Goal: Find specific fact: Find contact information

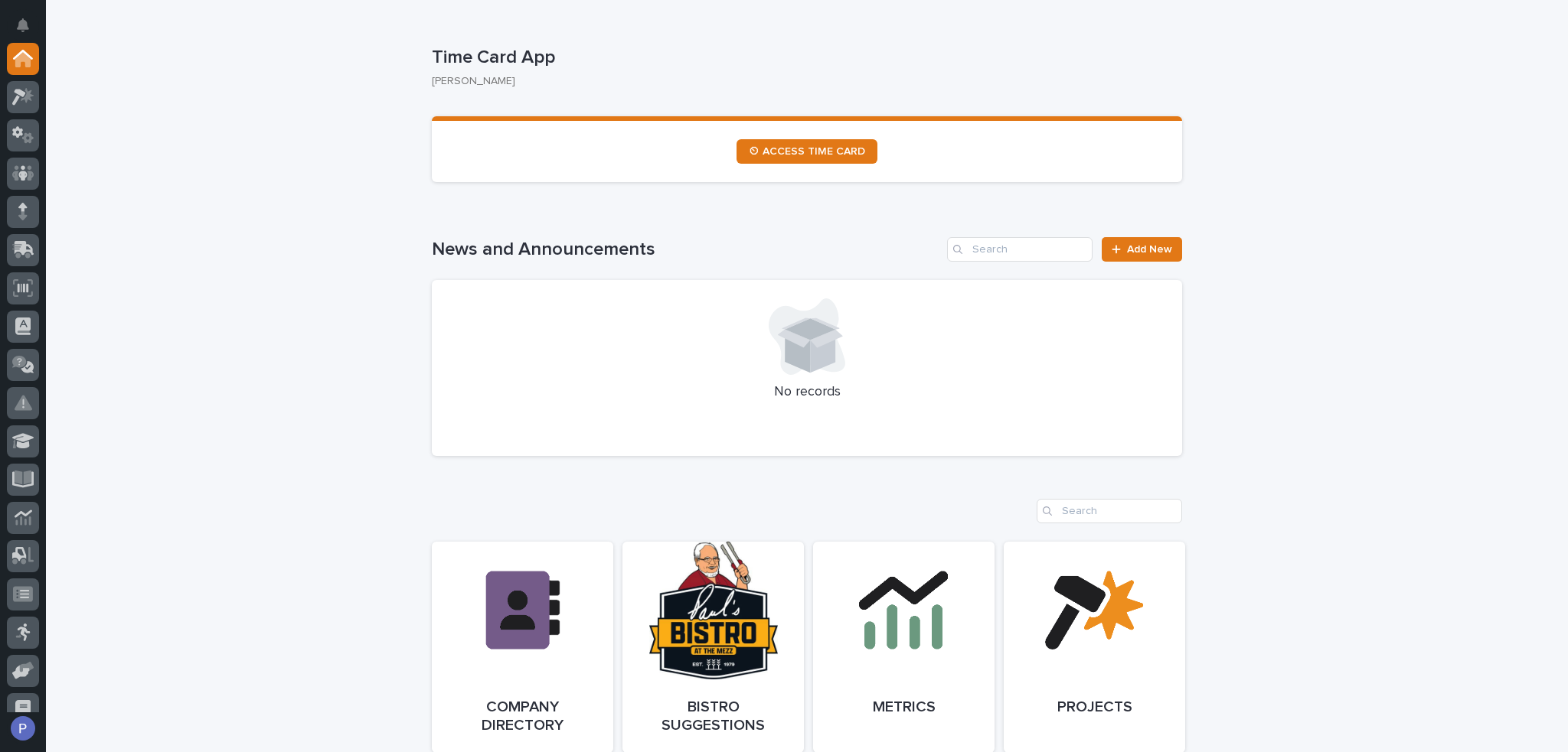
scroll to position [842, 0]
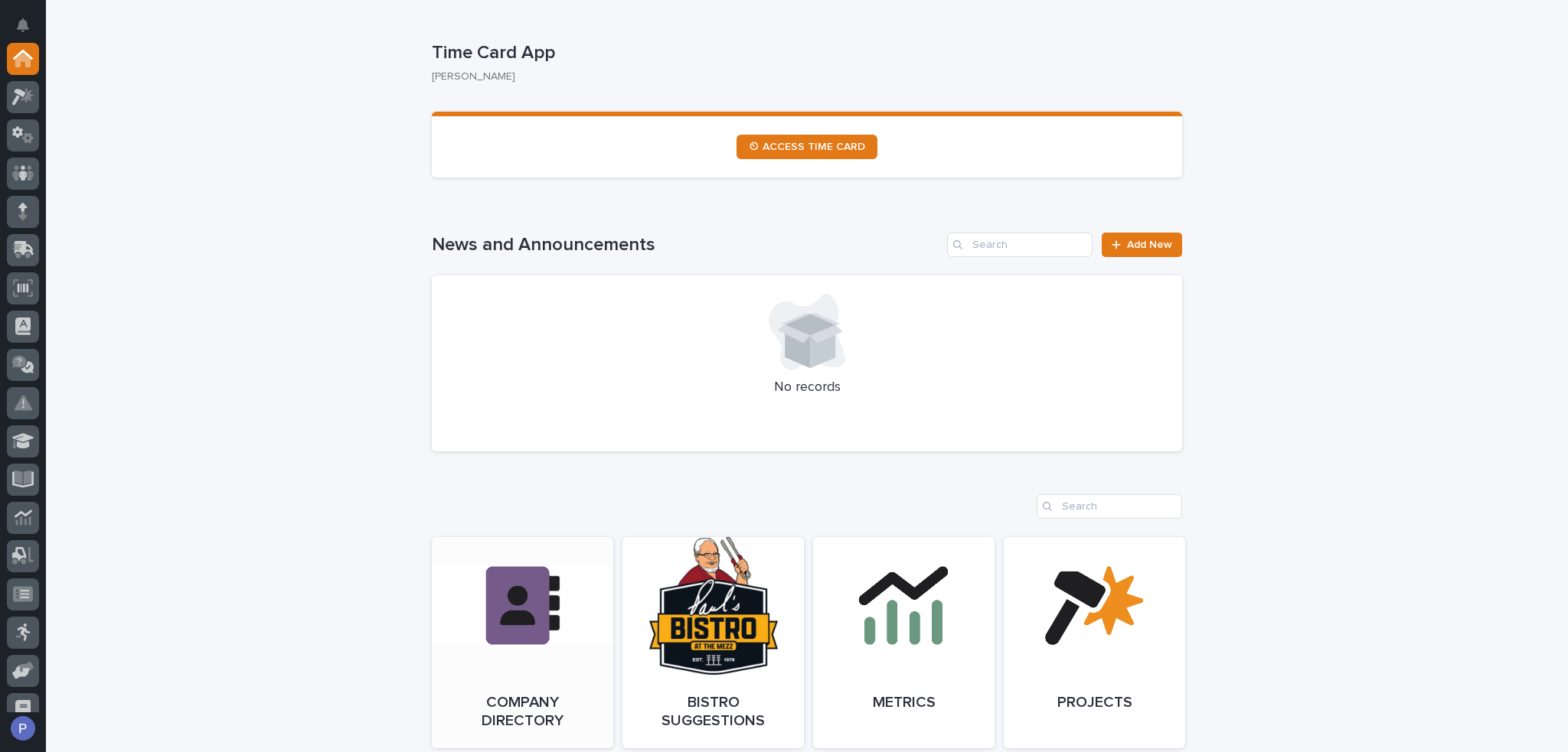
click at [548, 572] on link "Open Link" at bounding box center [523, 642] width 181 height 211
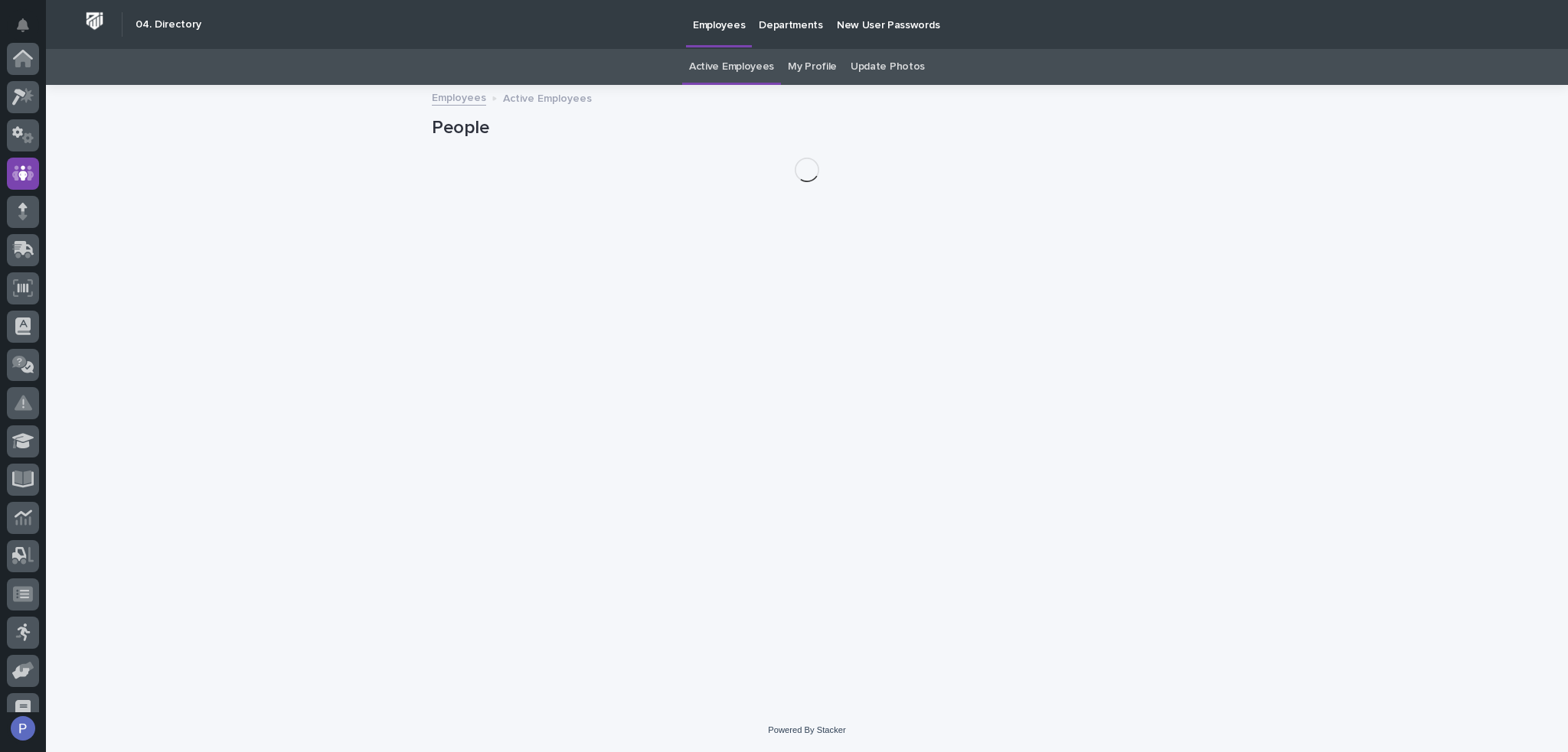
scroll to position [115, 0]
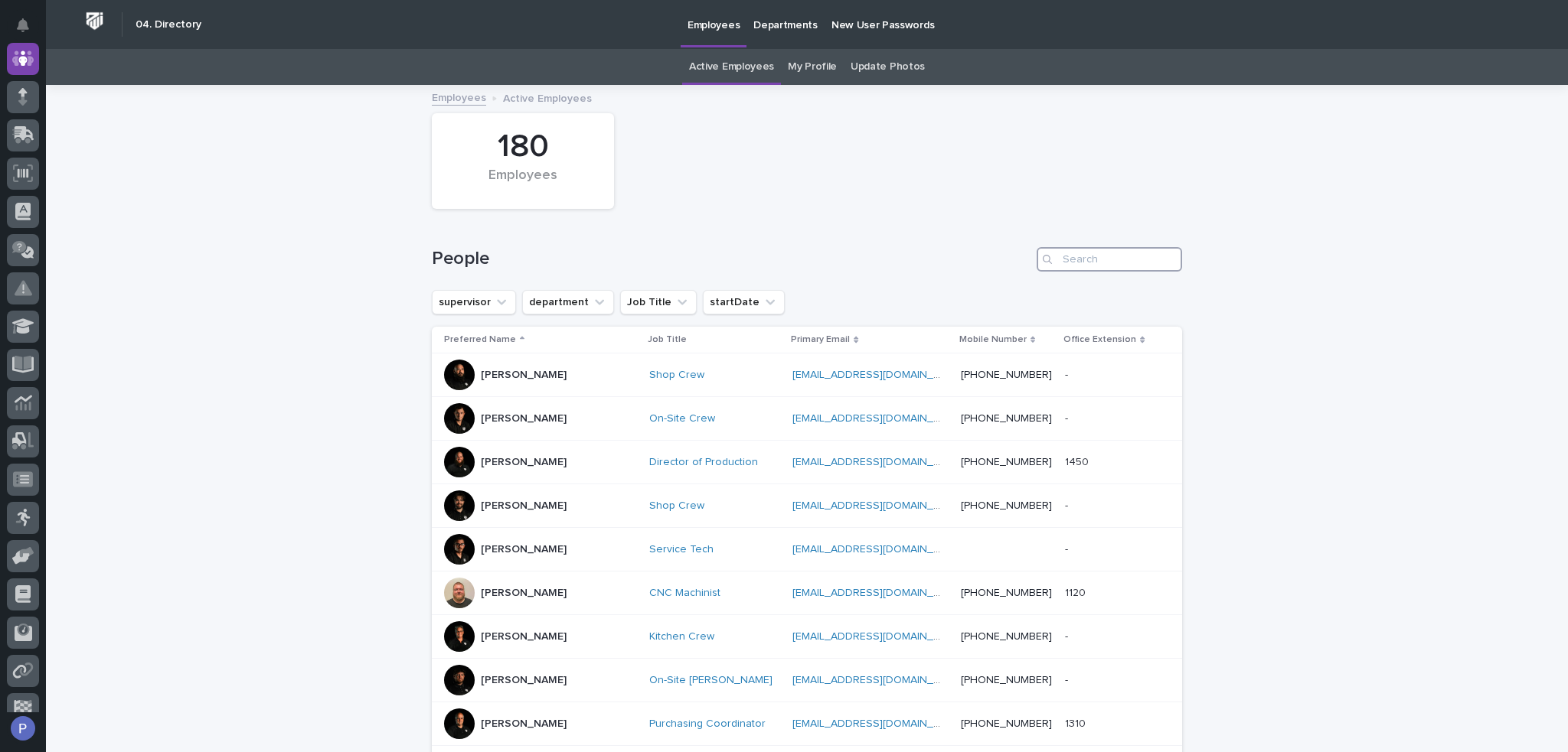
click at [1087, 259] on input "Search" at bounding box center [1109, 259] width 146 height 25
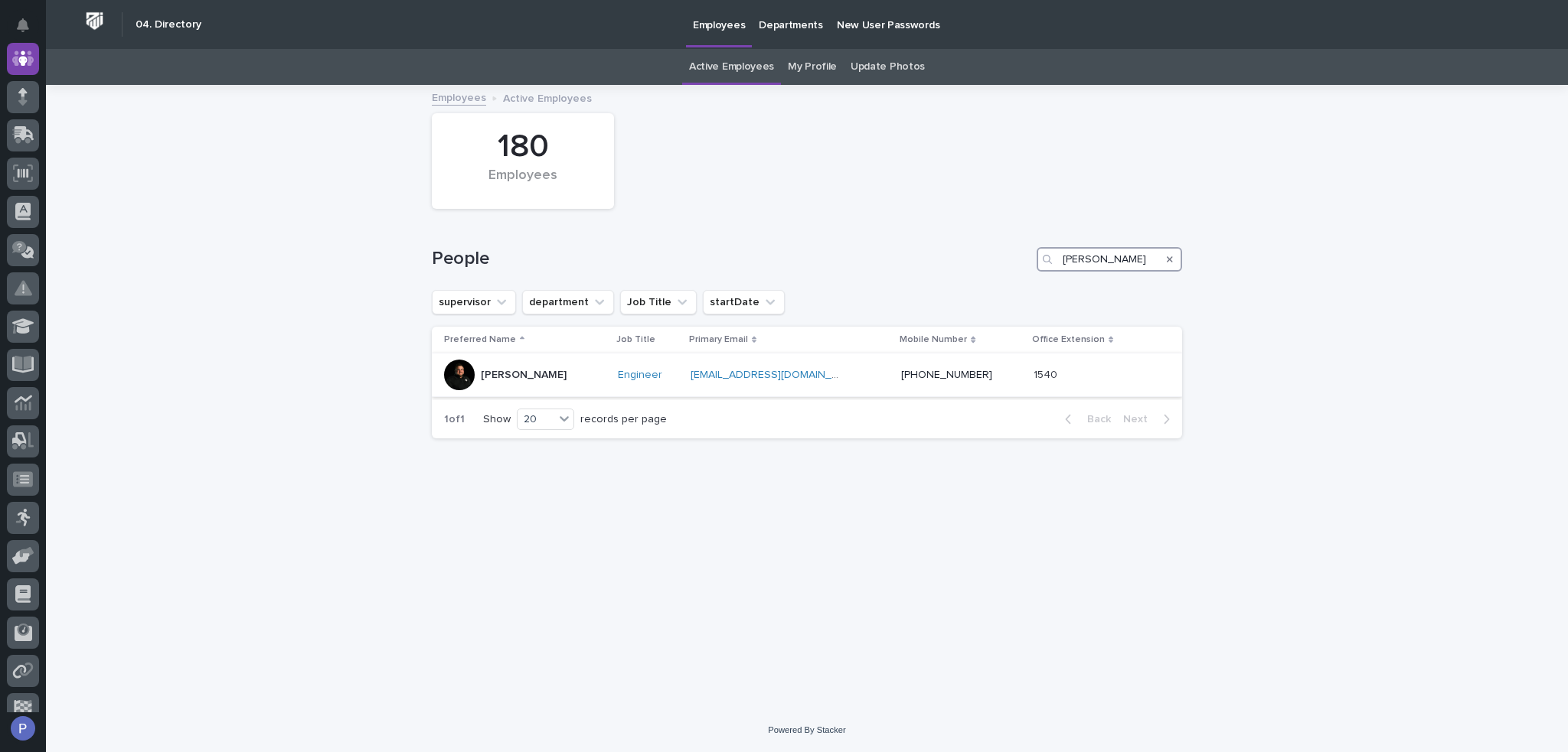
type input "jacob"
click at [533, 375] on p "Jacob Stayton" at bounding box center [523, 375] width 86 height 13
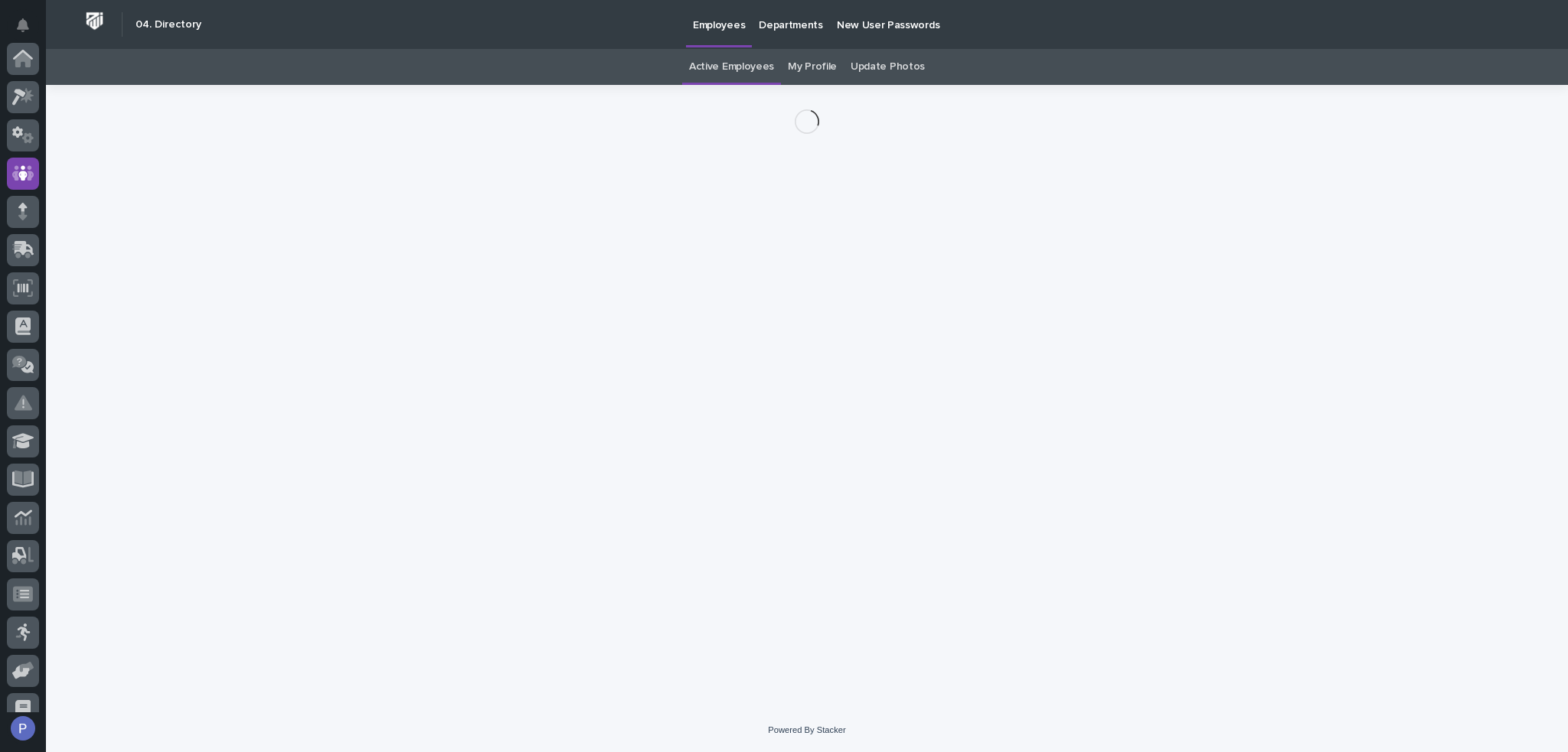
scroll to position [115, 0]
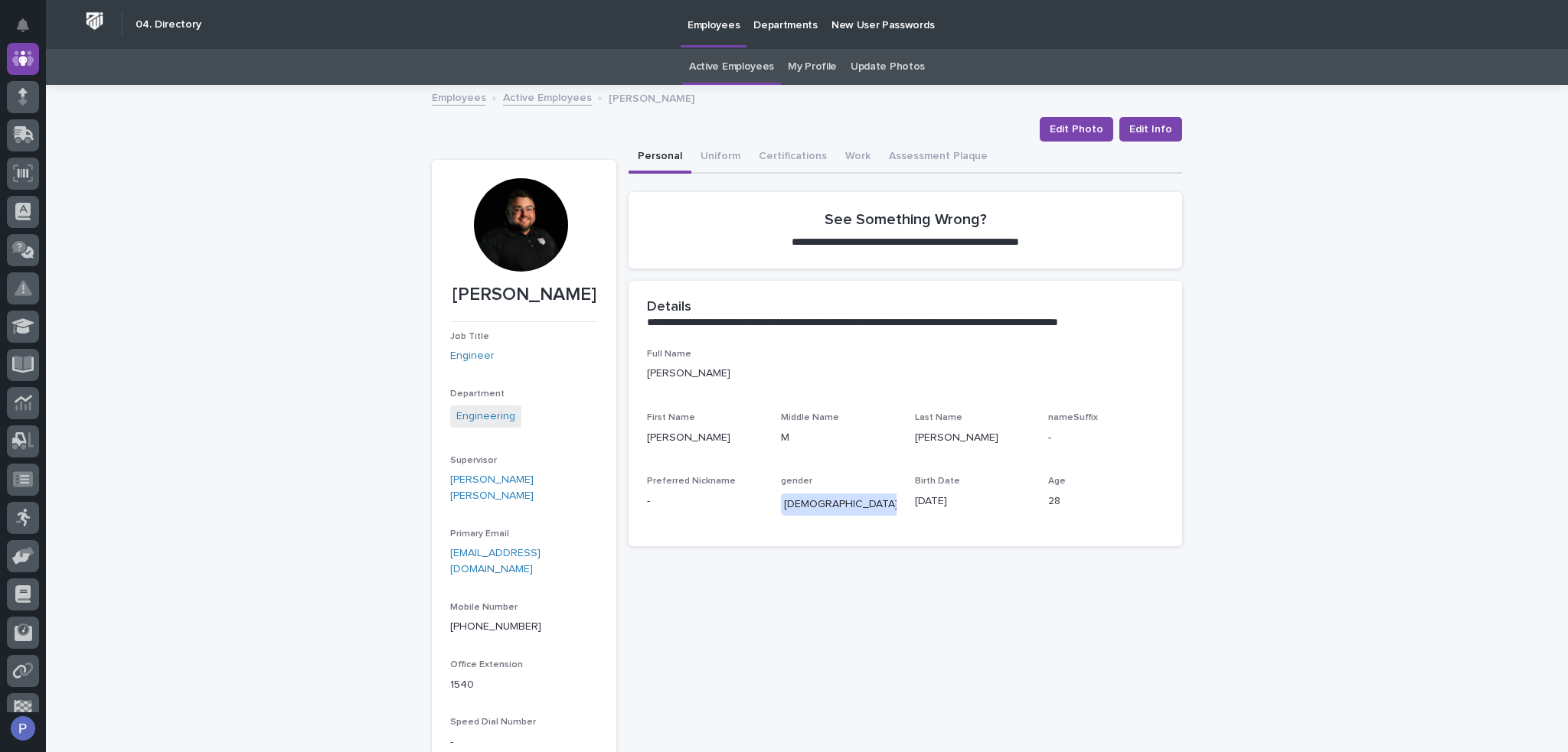
click at [524, 241] on div at bounding box center [520, 225] width 93 height 93
